Goal: Information Seeking & Learning: Learn about a topic

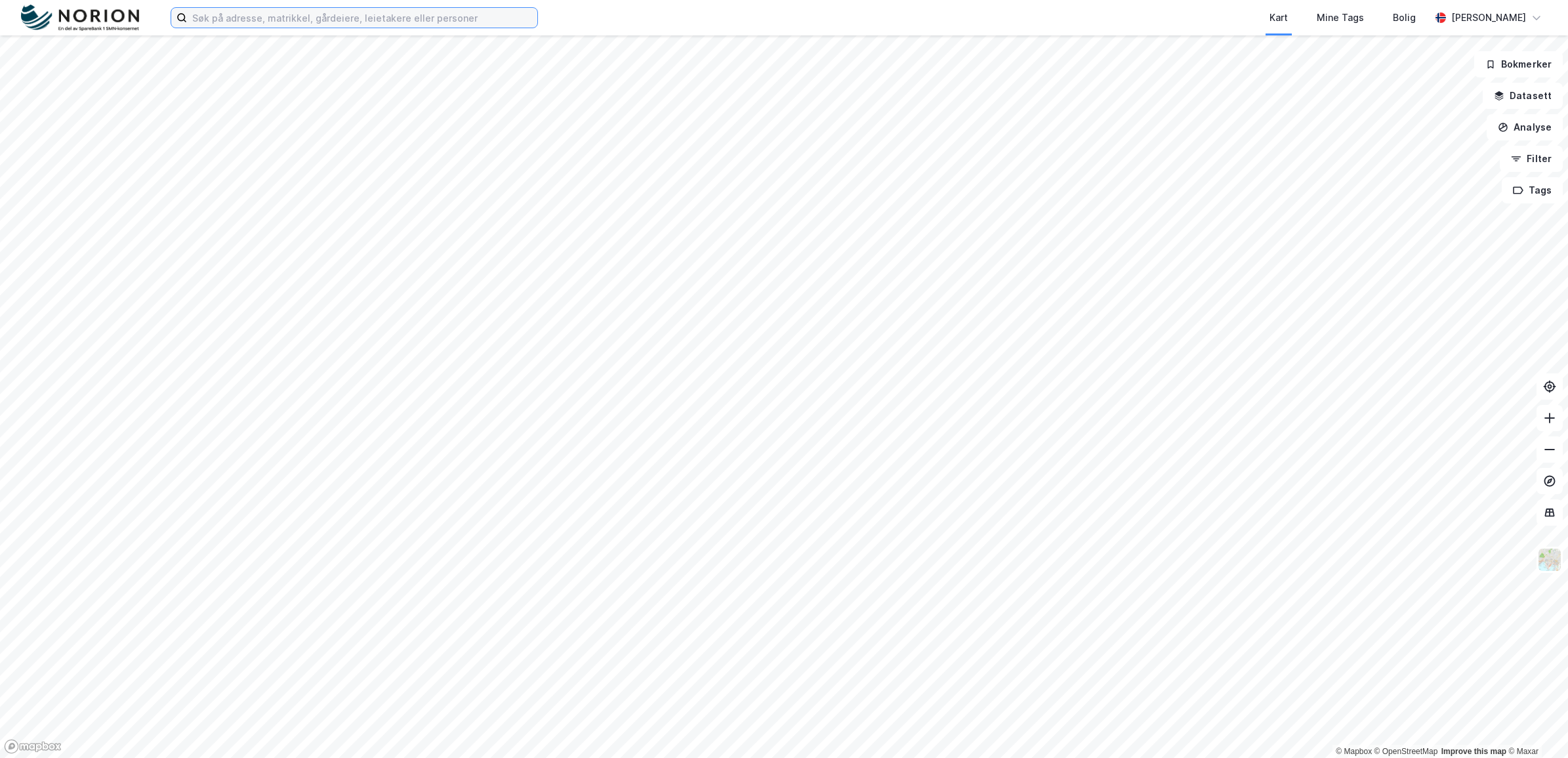
click at [253, 17] on input at bounding box center [362, 18] width 350 height 20
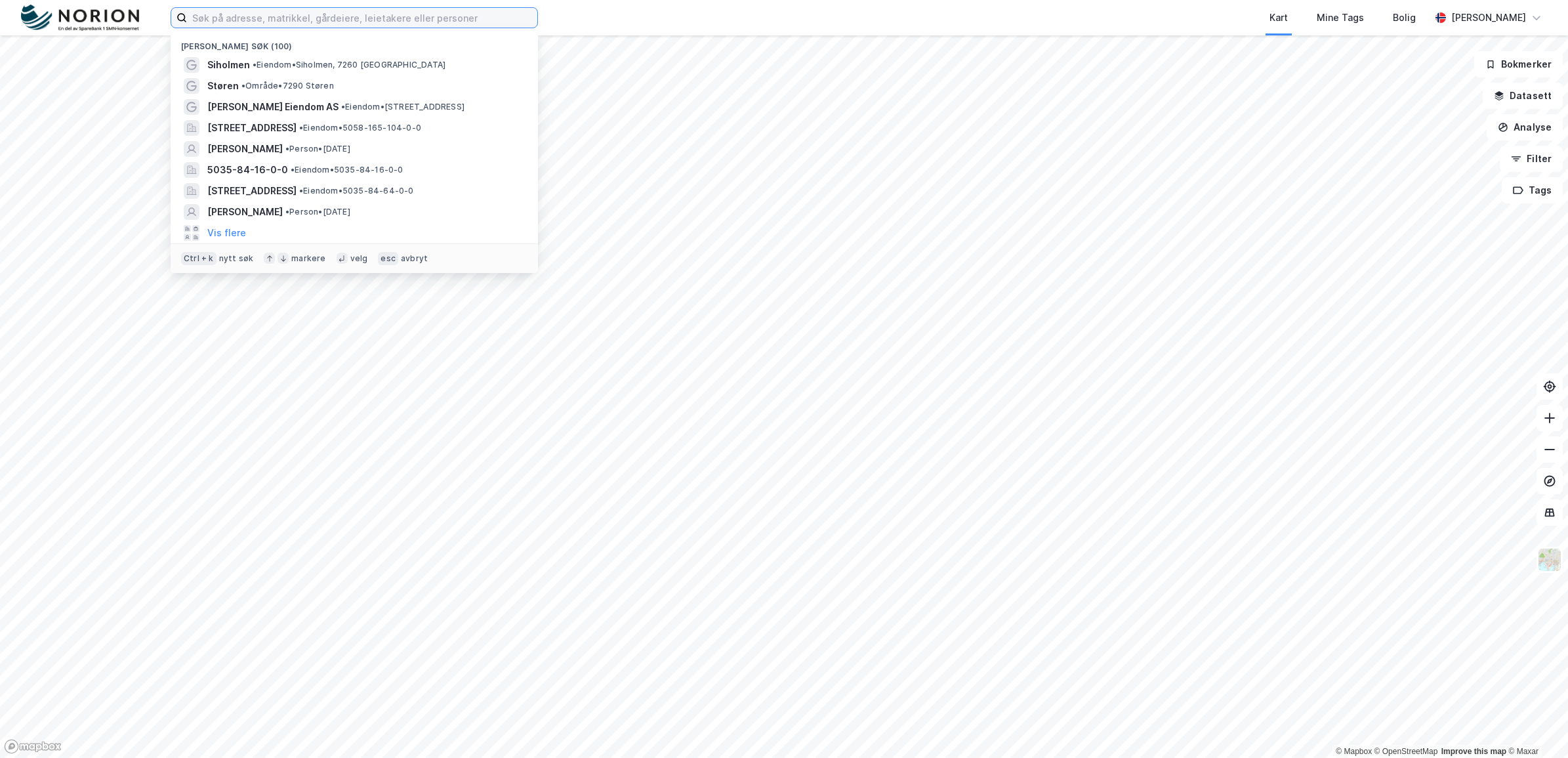
paste input "Stranda, 7670 INDERØY"
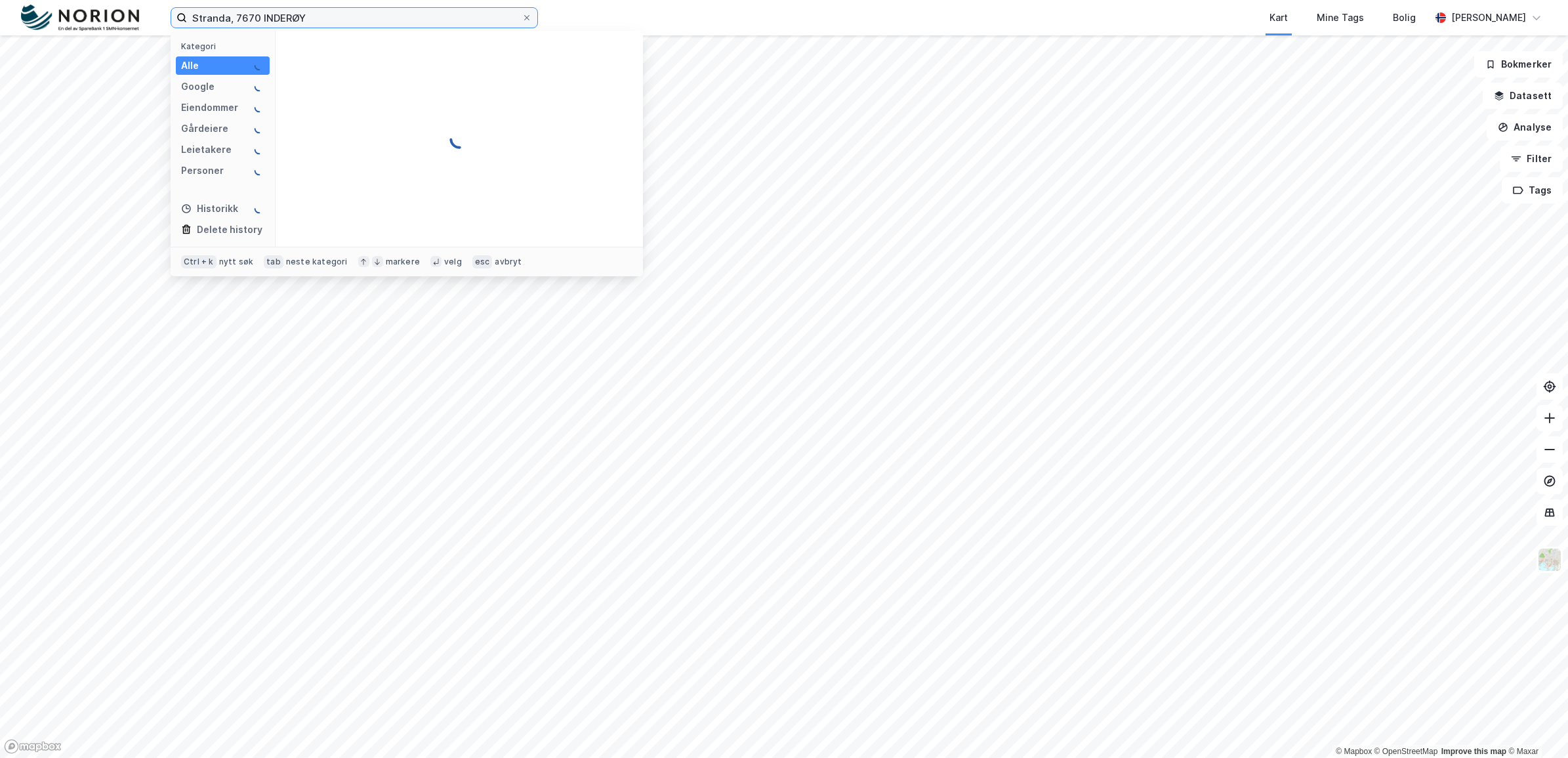
type input "Stranda, 7670 INDERØY"
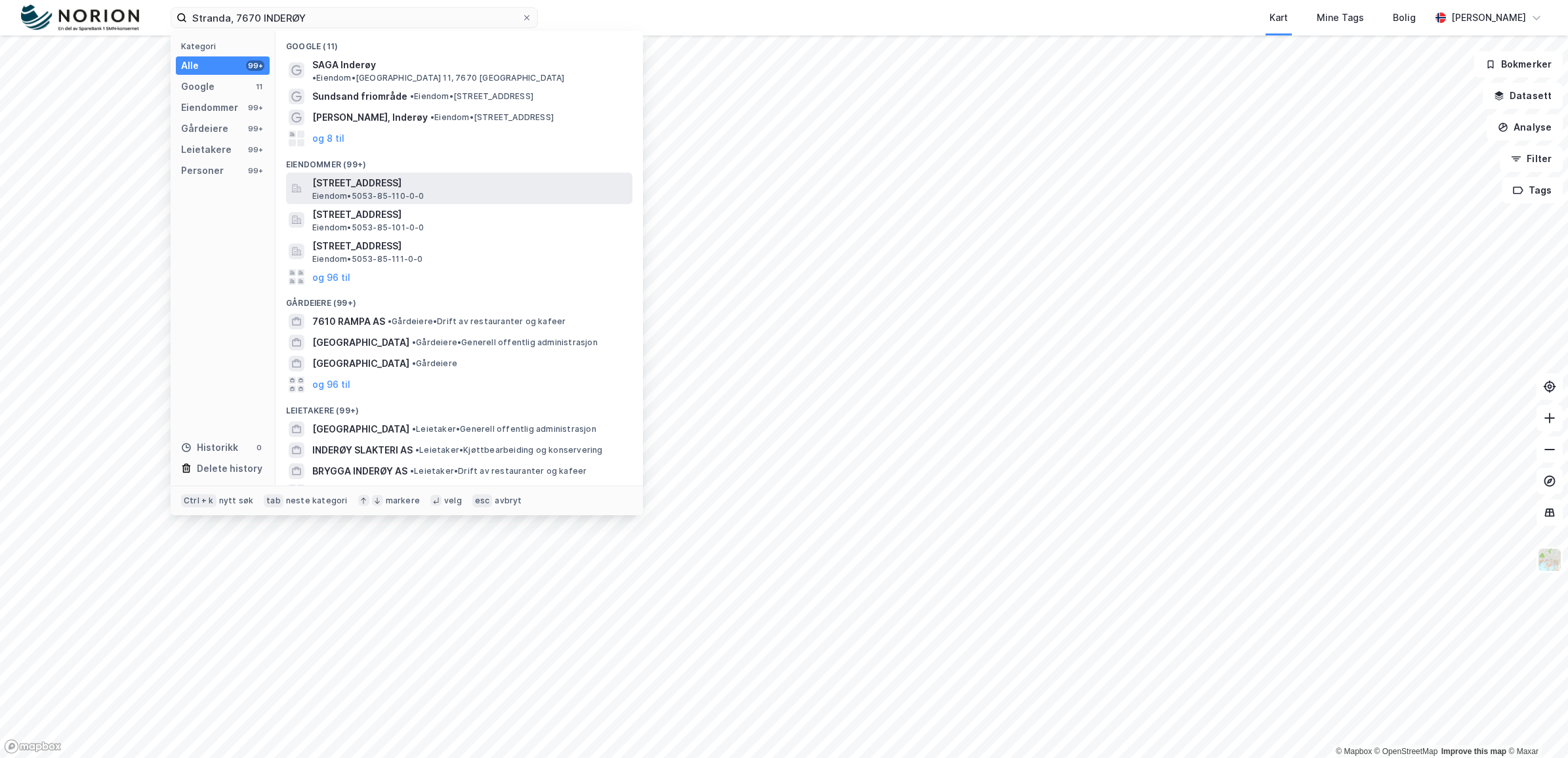
click at [462, 175] on span "[STREET_ADDRESS]" at bounding box center [469, 183] width 315 height 16
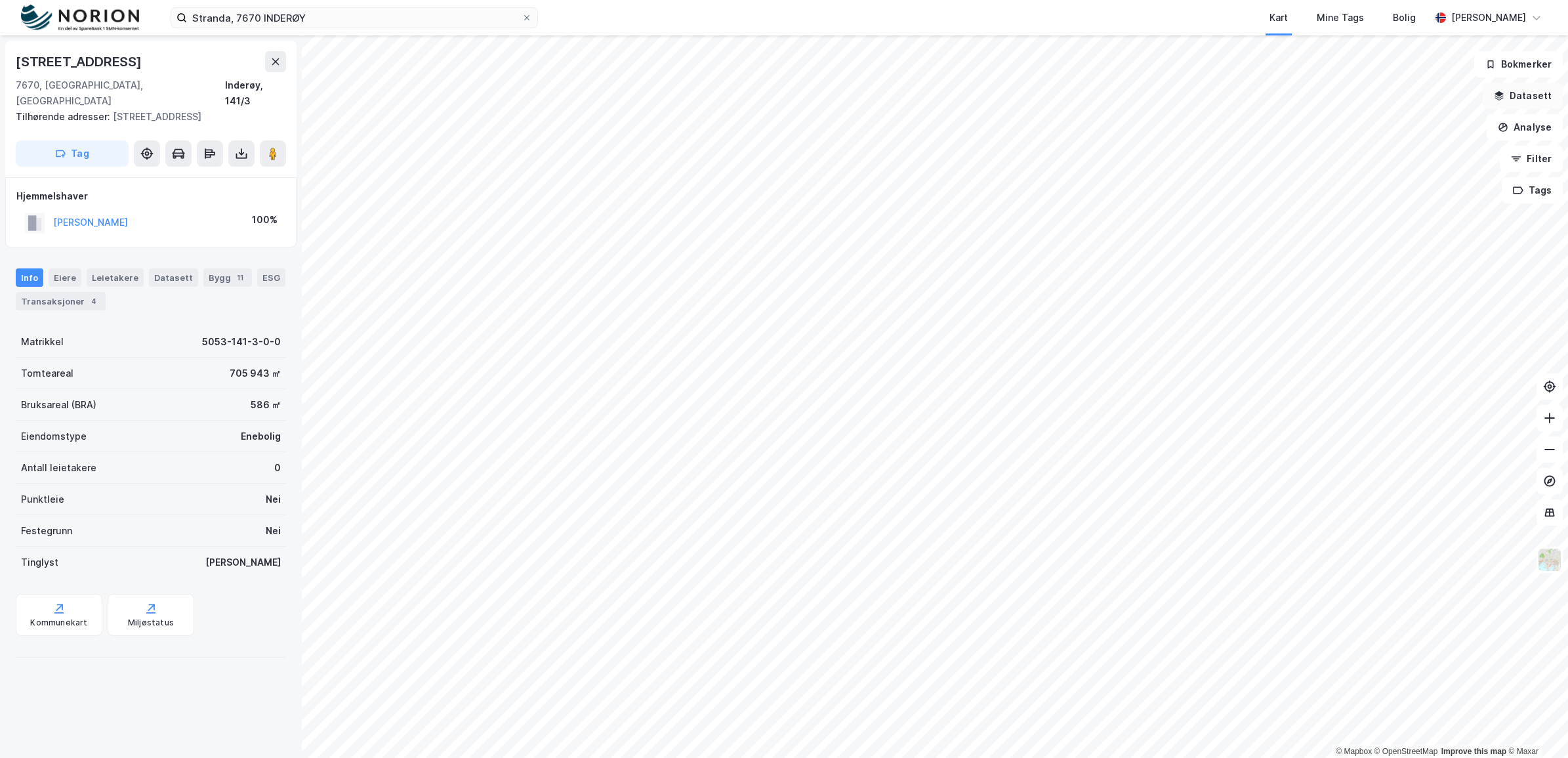
click at [1535, 103] on button "Datasett" at bounding box center [1523, 95] width 80 height 27
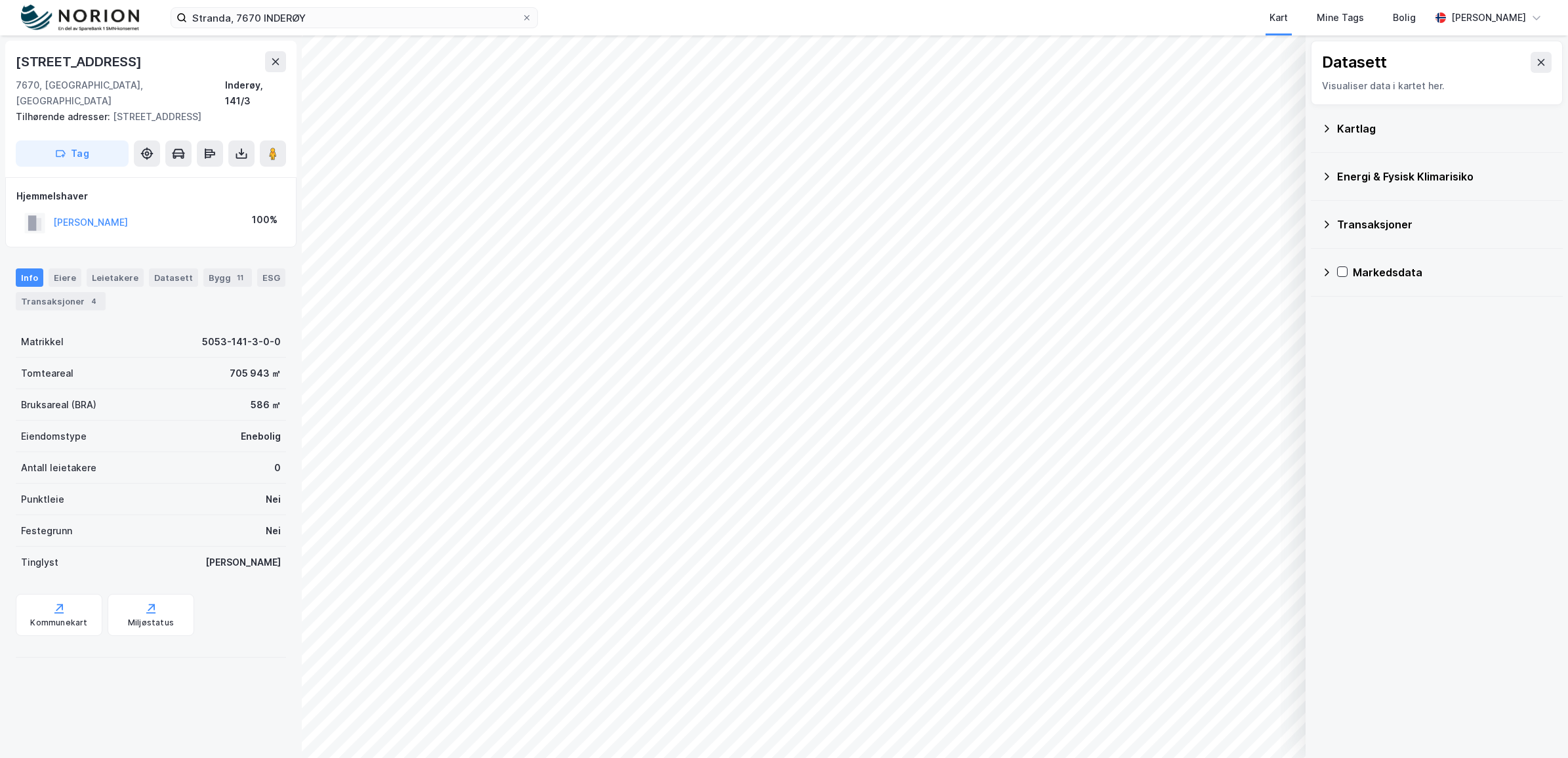
click at [1325, 134] on icon at bounding box center [1326, 129] width 11 height 11
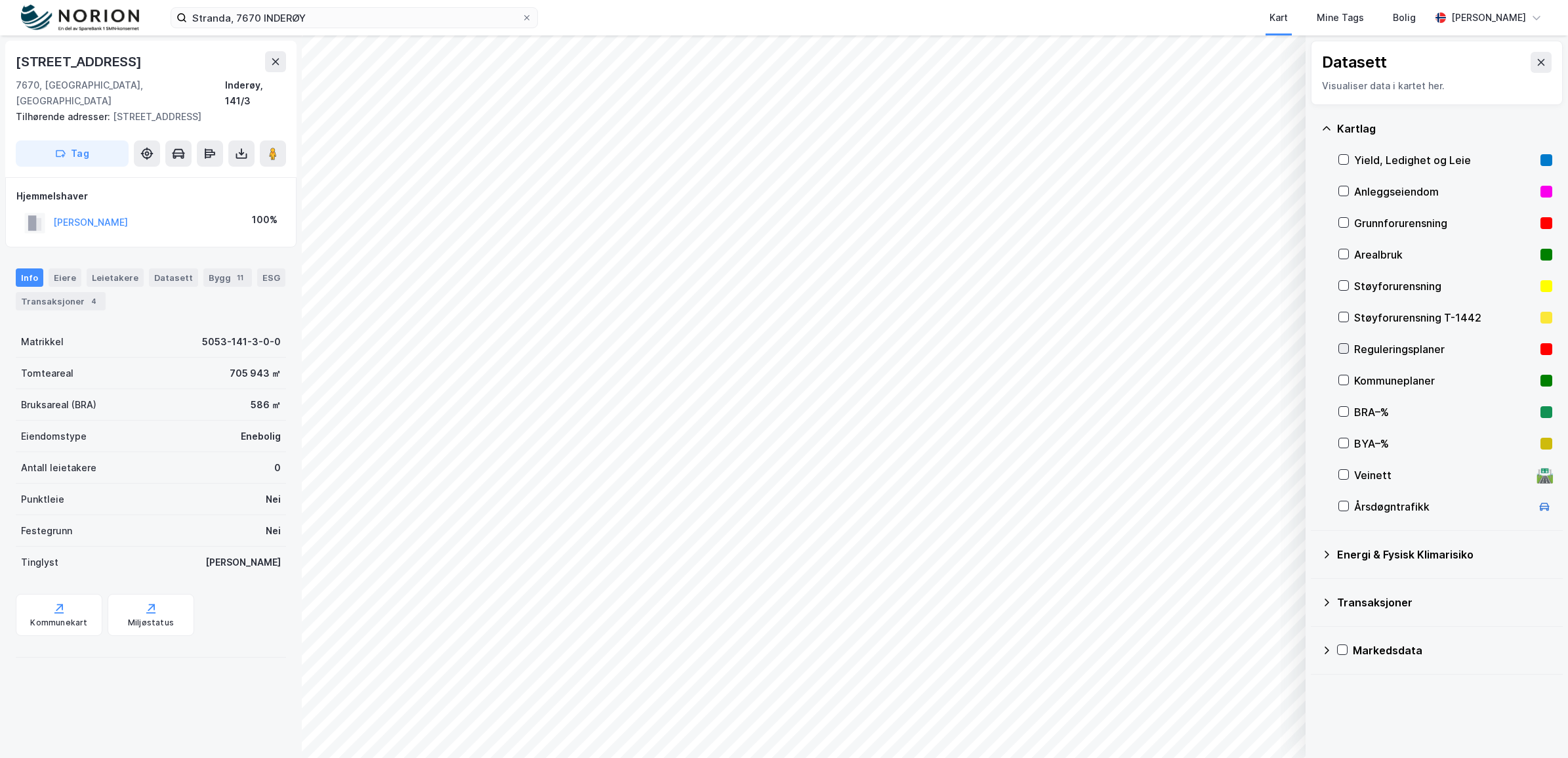
click at [1340, 346] on icon at bounding box center [1342, 348] width 9 height 9
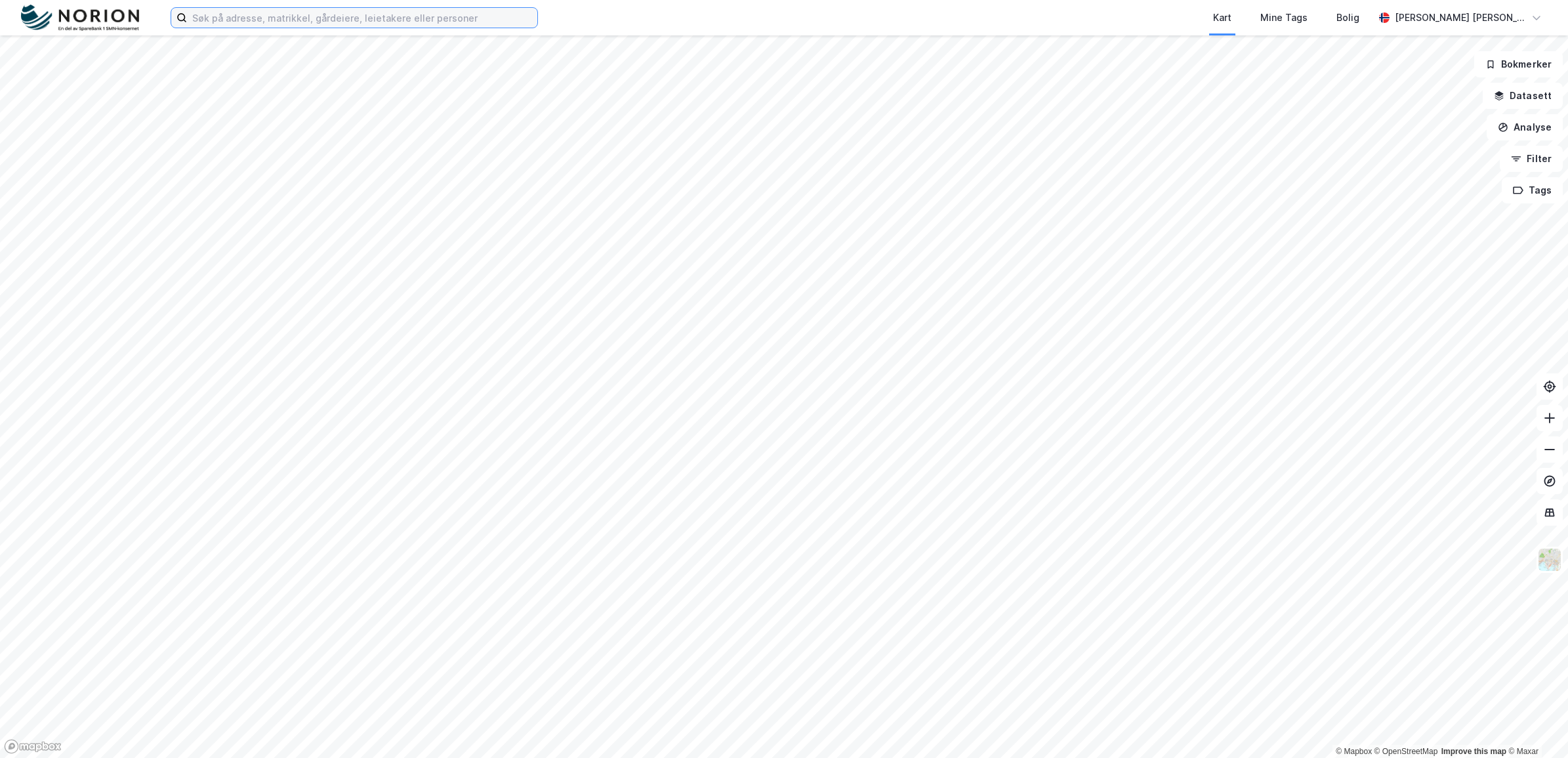
click at [355, 17] on input at bounding box center [362, 18] width 350 height 20
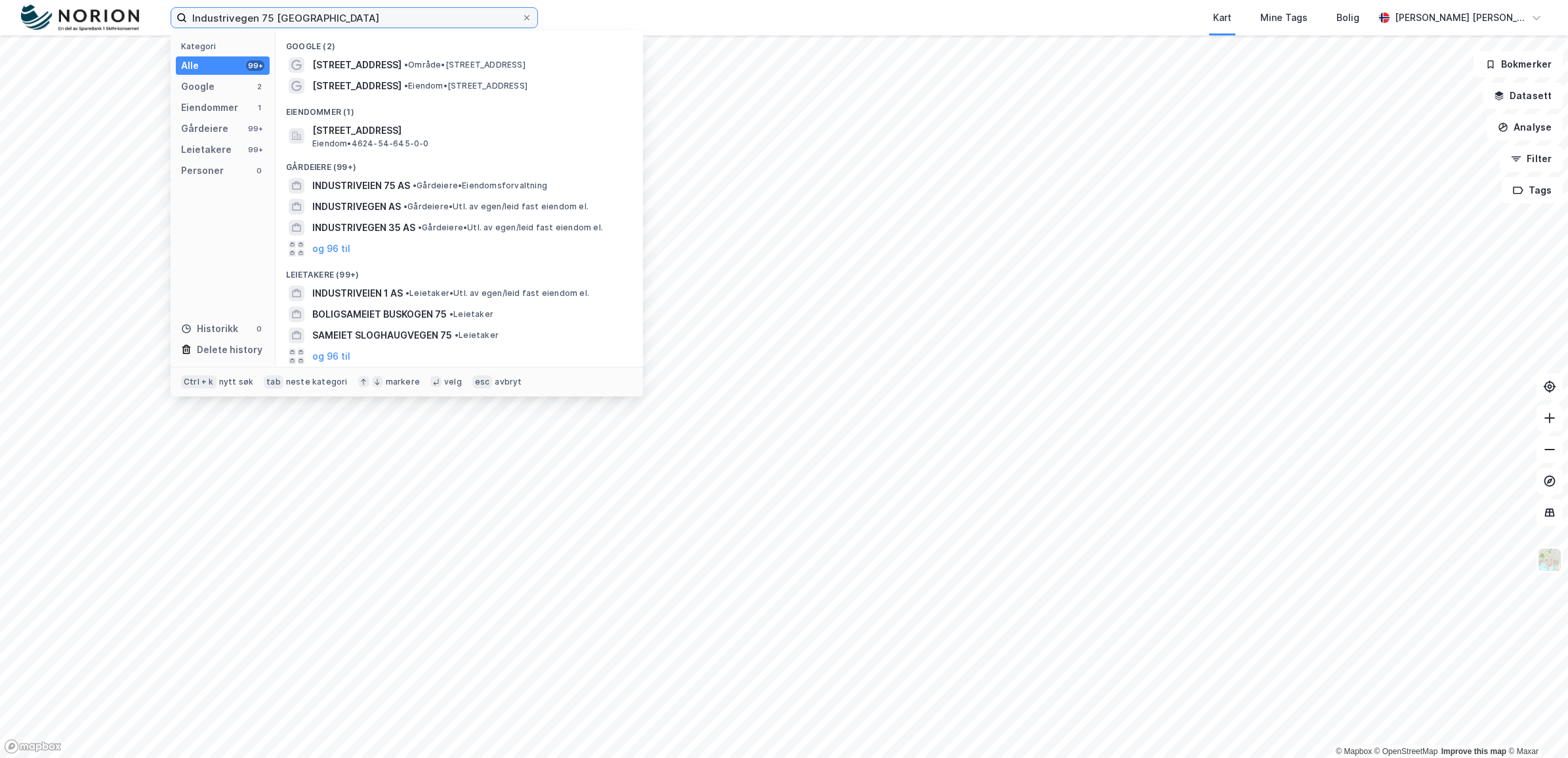
type input "Industrivegen 75 trondheim"
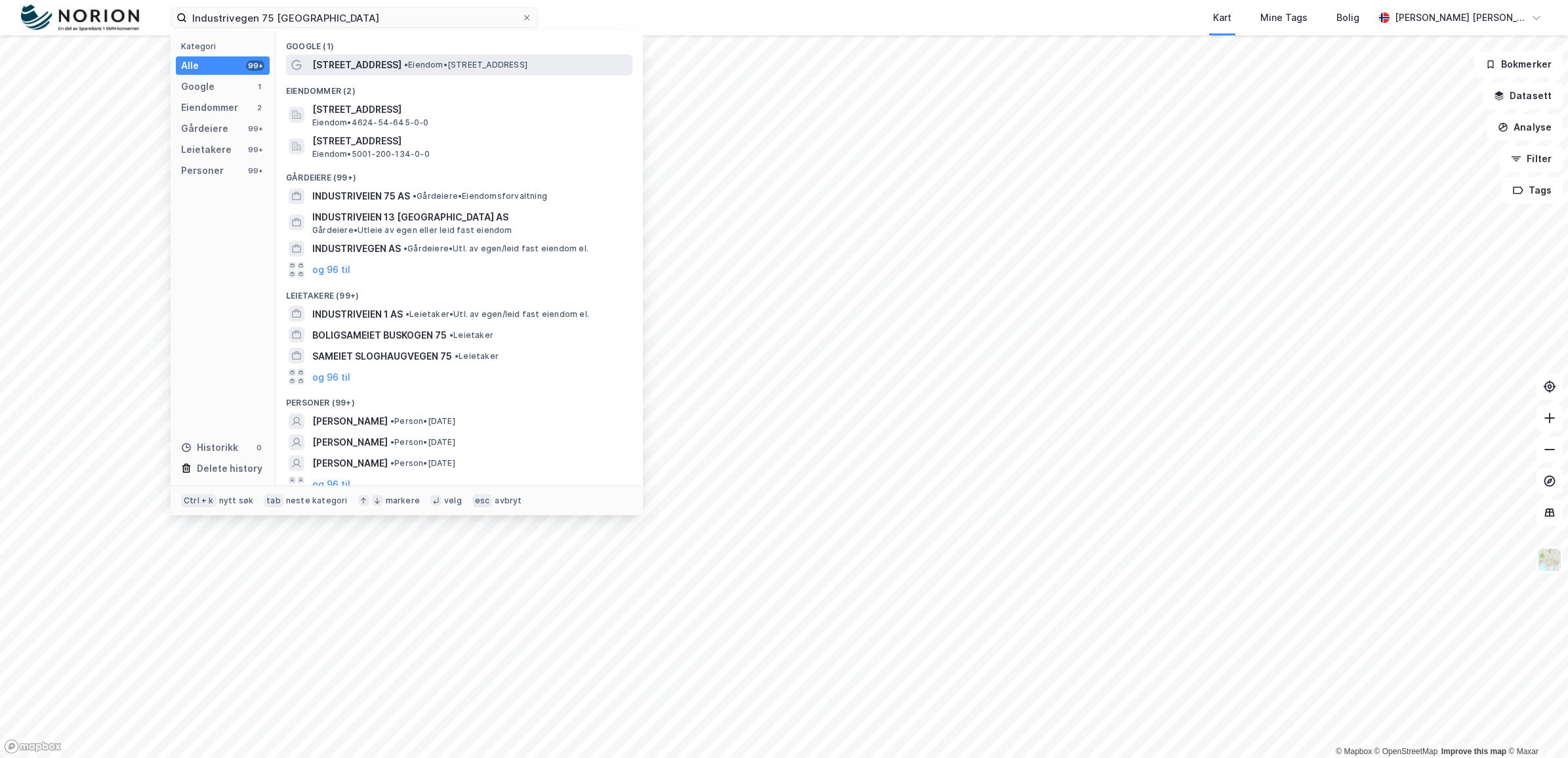
click at [467, 66] on span "• Eiendom • Industriveien 75, 7080 Heimdal" at bounding box center [466, 65] width 124 height 11
